Goal: Complete application form: Complete application form

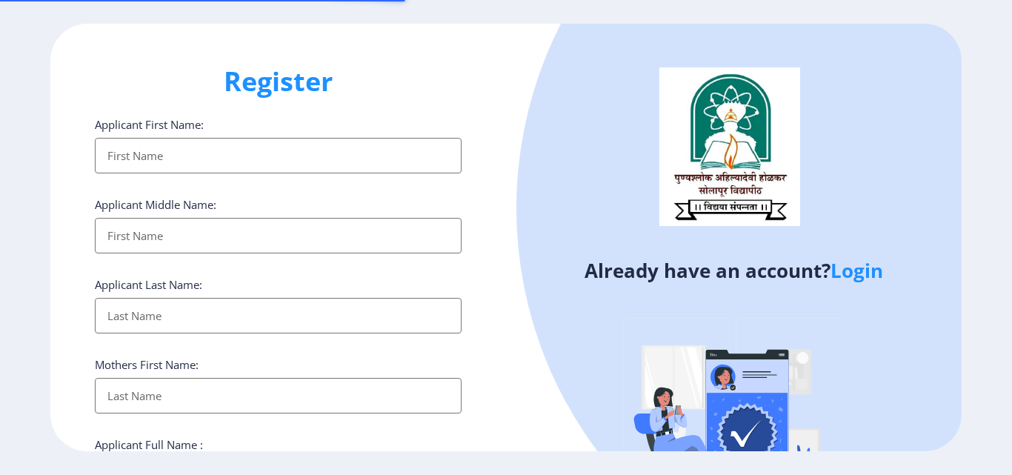
select select
click at [557, 60] on div at bounding box center [922, 209] width 810 height 810
click at [251, 466] on div "Register Applicant First Name: Applicant Middle Name: Applicant Last Name: Moth…" at bounding box center [506, 237] width 1012 height 475
select select
click at [866, 270] on link "Login" at bounding box center [857, 270] width 53 height 27
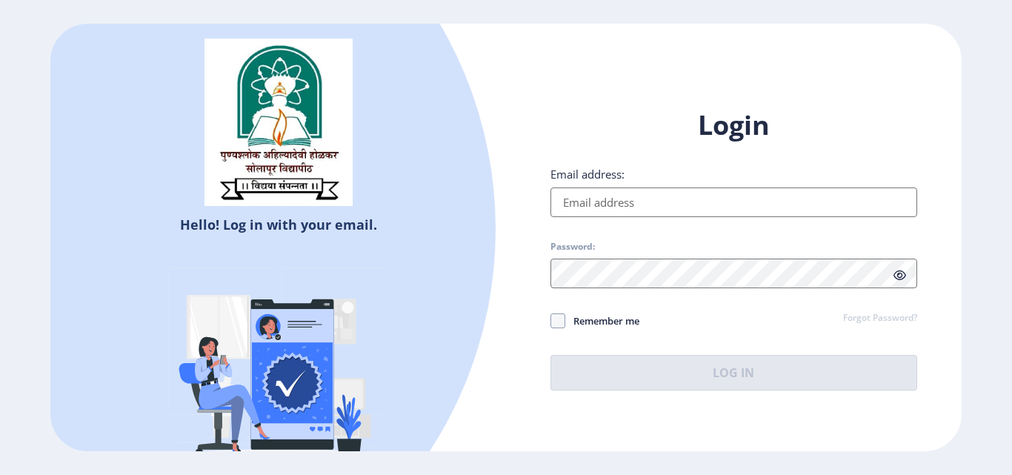
click at [719, 204] on input "Email address:" at bounding box center [734, 202] width 367 height 30
type input "[EMAIL_ADDRESS][DOMAIN_NAME]"
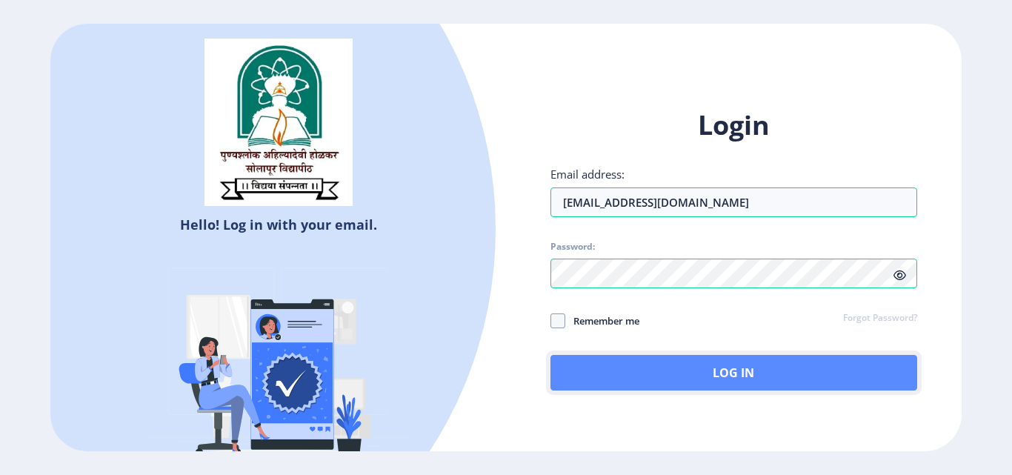
click at [754, 365] on button "Log In" at bounding box center [734, 373] width 367 height 36
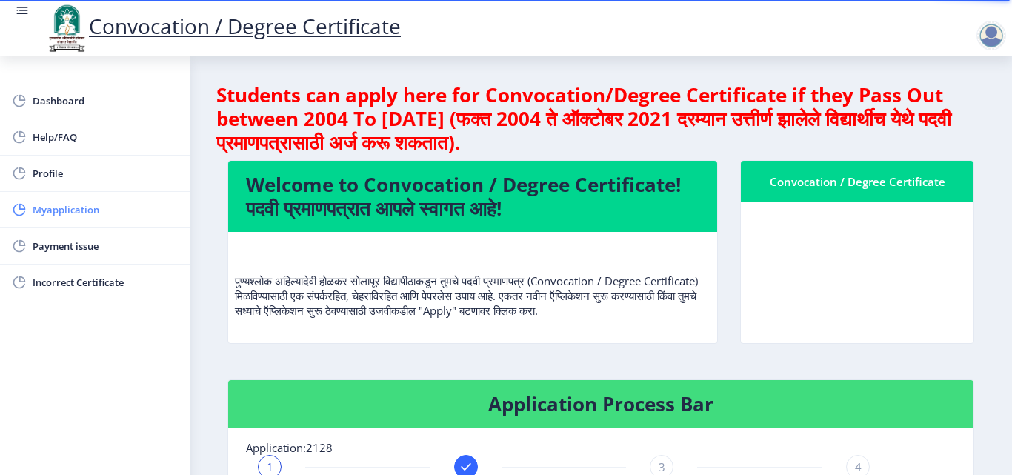
click at [76, 206] on span "Myapplication" at bounding box center [105, 210] width 145 height 18
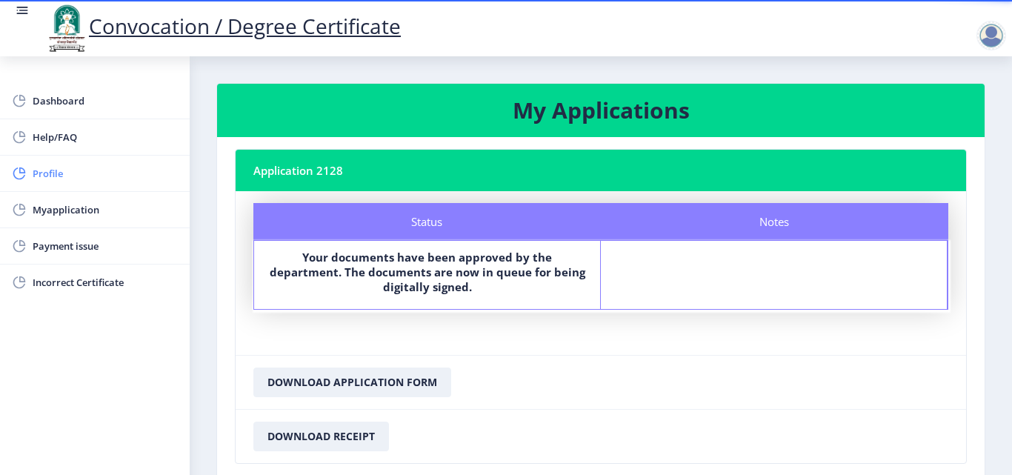
click at [81, 173] on span "Profile" at bounding box center [105, 174] width 145 height 18
select select
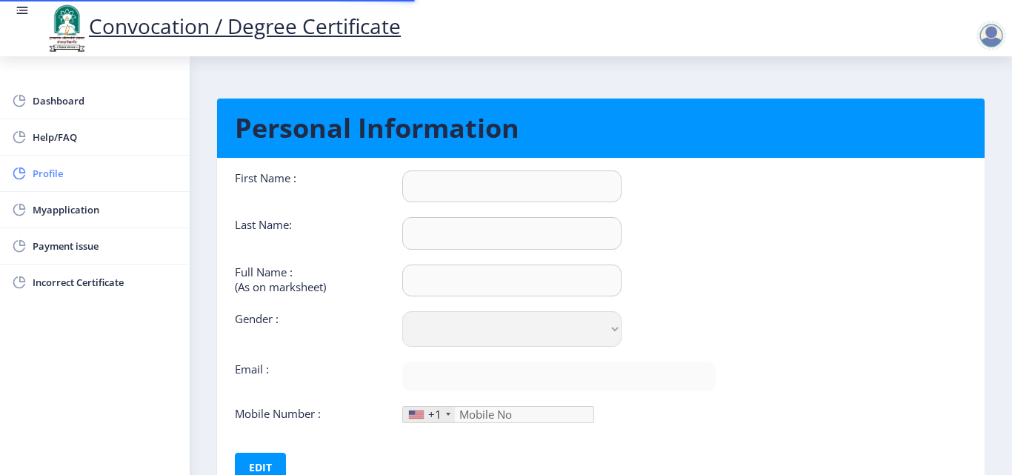
type input "Manish"
type input "[PERSON_NAME]"
select select "[DEMOGRAPHIC_DATA]"
type input "[EMAIL_ADDRESS][DOMAIN_NAME]"
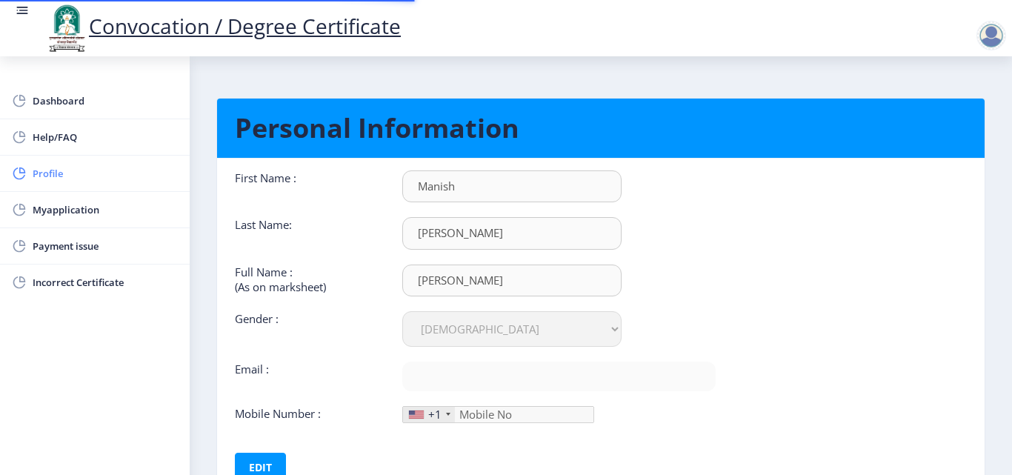
type input "8790185747"
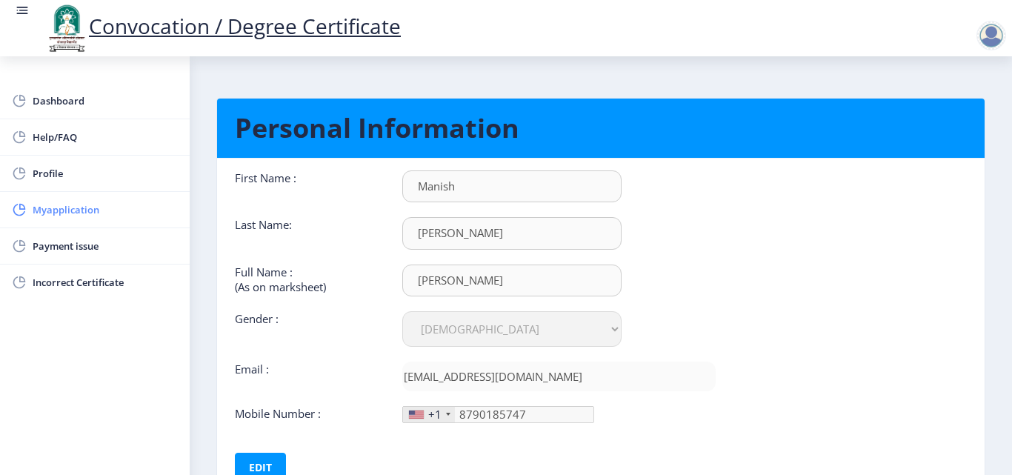
click at [87, 213] on span "Myapplication" at bounding box center [105, 210] width 145 height 18
